Goal: Check status: Check status

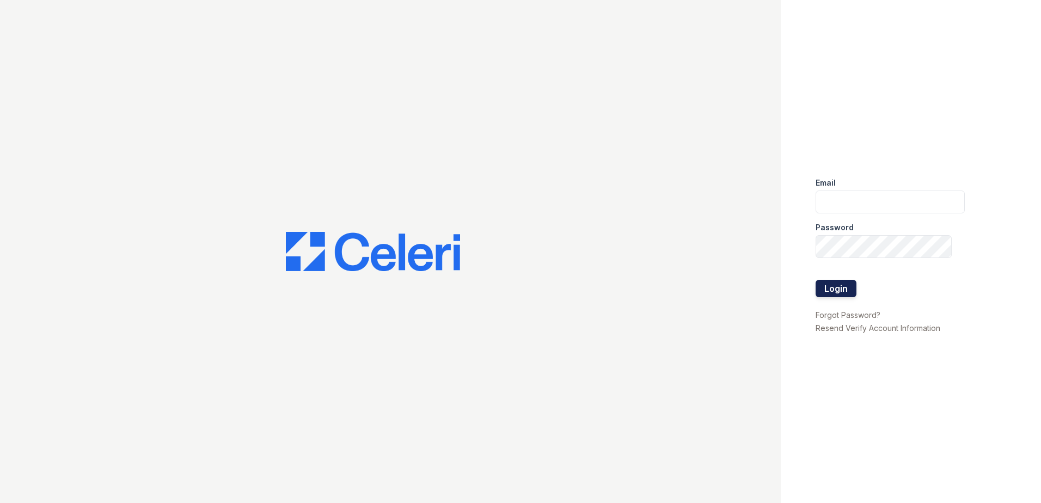
type input "arrivesilverspring@trinity-pm.com"
click at [821, 281] on button "Login" at bounding box center [835, 288] width 41 height 17
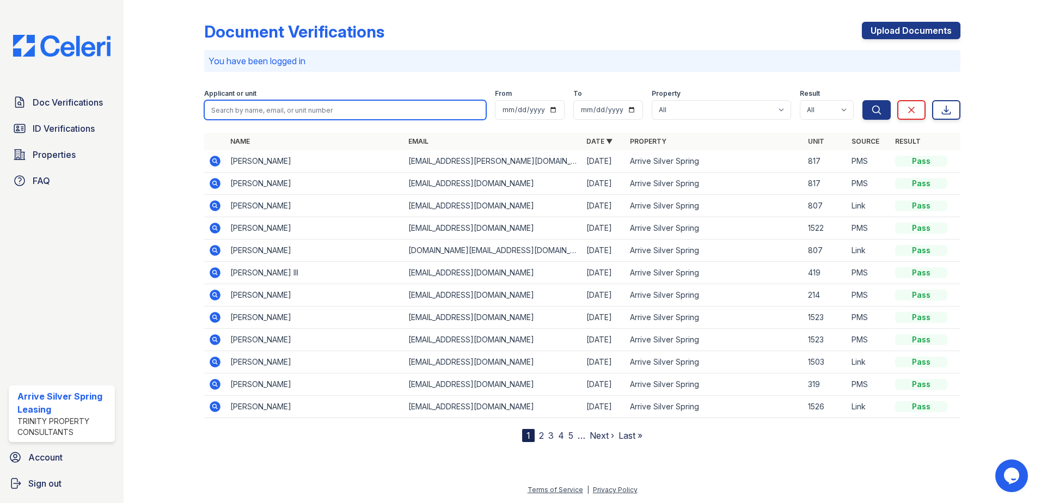
drag, startPoint x: 343, startPoint y: 113, endPoint x: 363, endPoint y: 114, distance: 19.6
click at [343, 112] on input "search" at bounding box center [345, 110] width 282 height 20
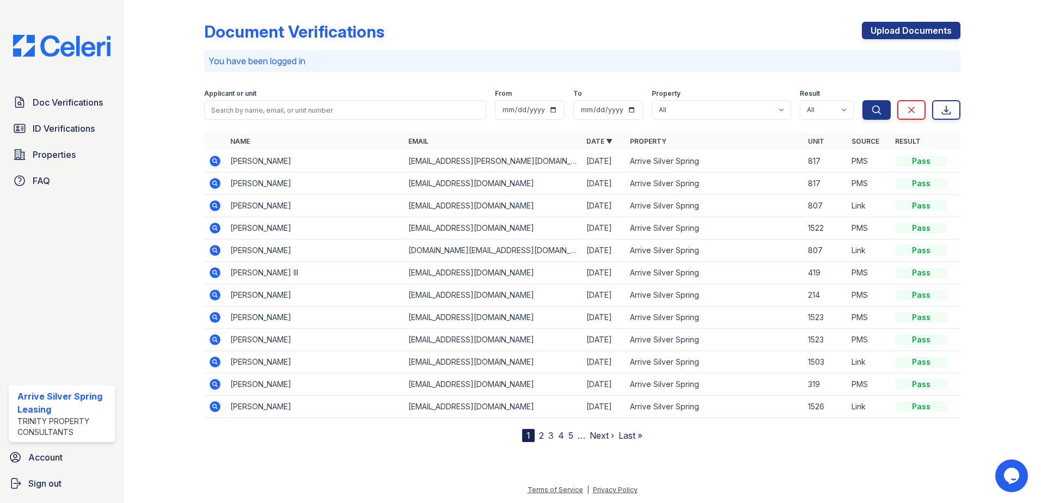
click at [336, 74] on div "Document Verifications Upload Documents You have been logged in Filter Applican…" at bounding box center [582, 223] width 756 height 438
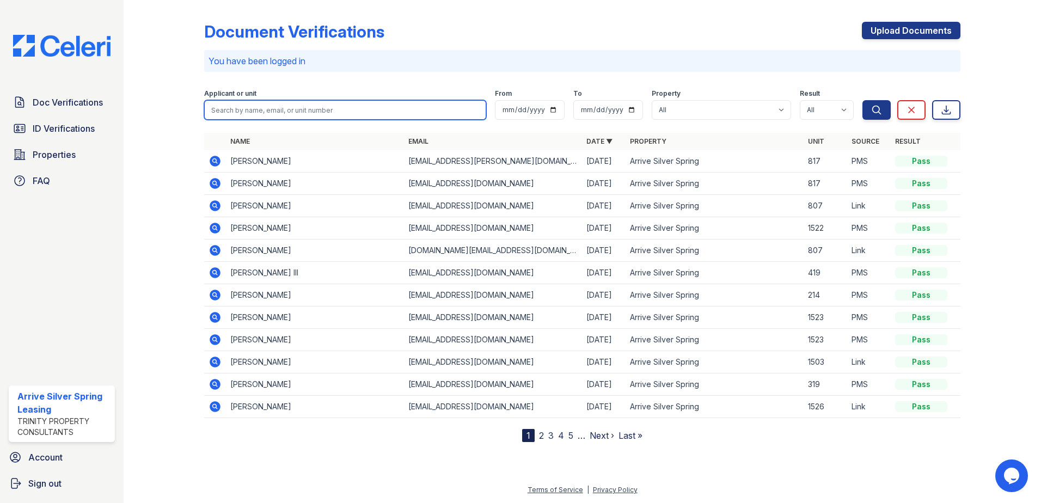
click at [377, 111] on input "search" at bounding box center [345, 110] width 282 height 20
click at [390, 110] on input "search" at bounding box center [345, 110] width 282 height 20
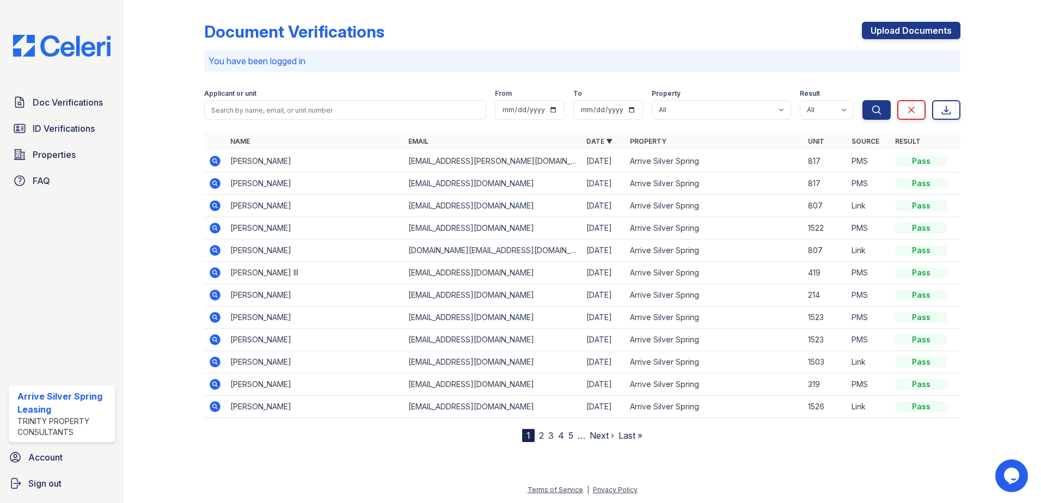
click at [381, 97] on div "Applicant or unit" at bounding box center [345, 94] width 282 height 11
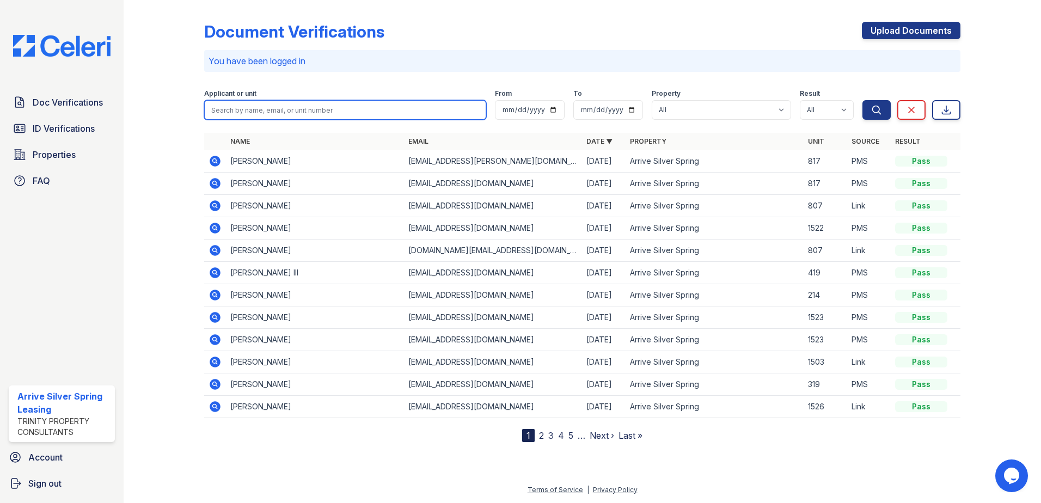
click at [386, 117] on input "search" at bounding box center [345, 110] width 282 height 20
type input "[PERSON_NAME]"
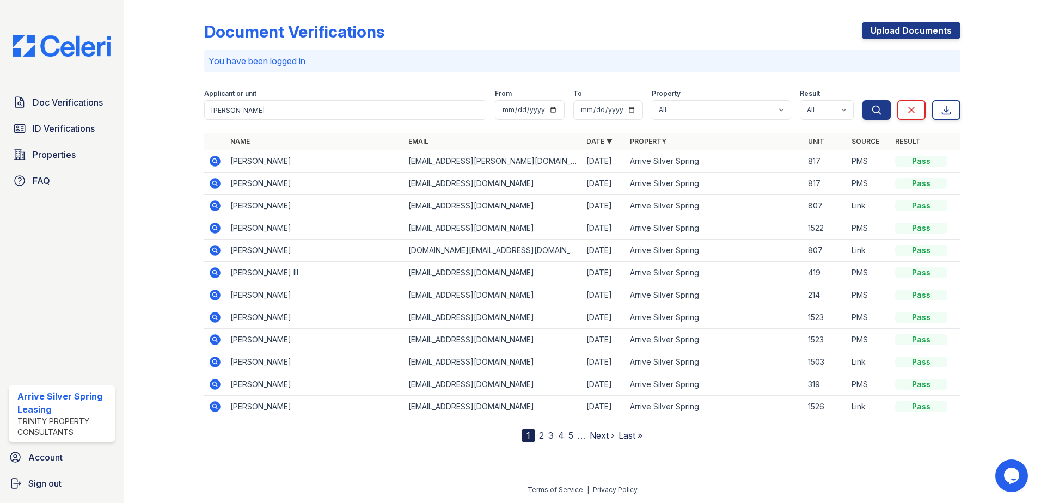
click at [893, 120] on form "Applicant or unit [PERSON_NAME] From To Property All Arrive Silver Spring Resul…" at bounding box center [582, 103] width 756 height 44
click at [886, 112] on button "Search" at bounding box center [876, 110] width 28 height 20
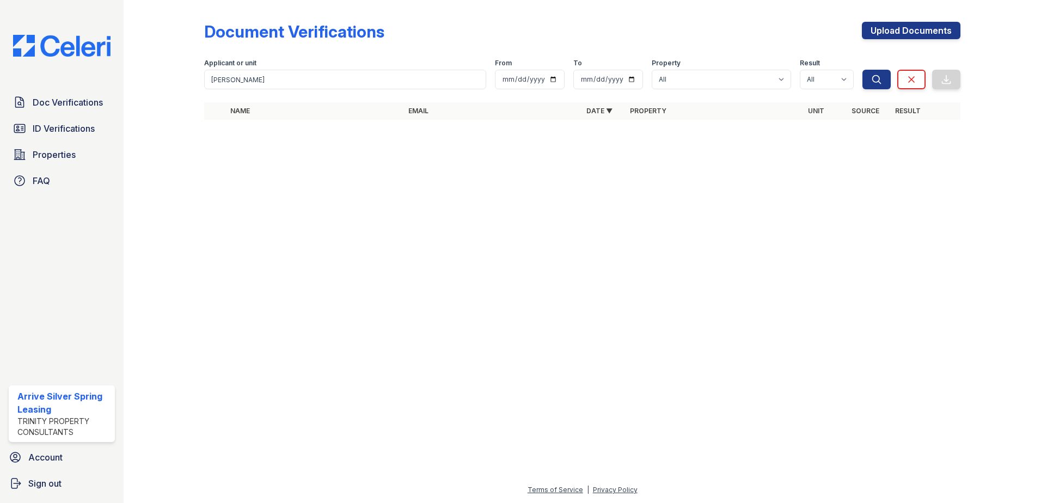
click at [876, 115] on th "Source" at bounding box center [869, 110] width 44 height 17
